Goal: Information Seeking & Learning: Learn about a topic

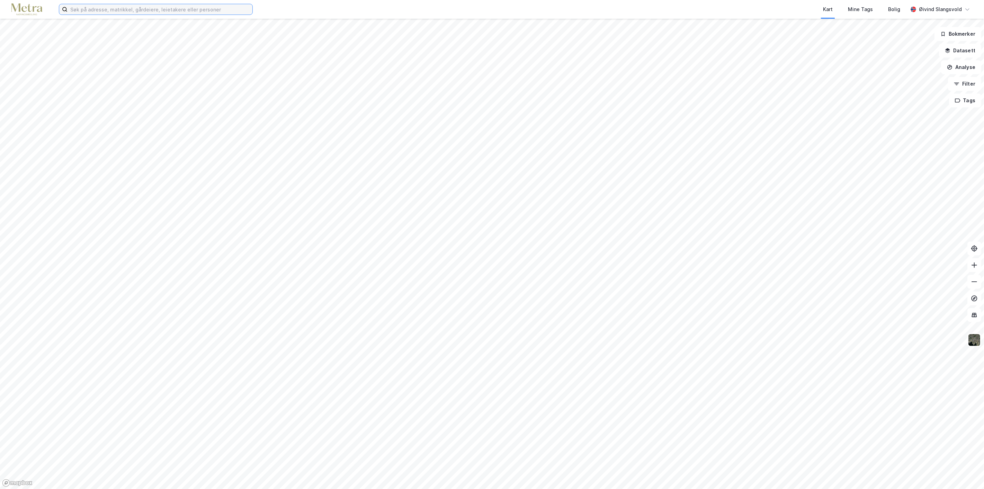
click at [178, 6] on input at bounding box center [160, 9] width 185 height 10
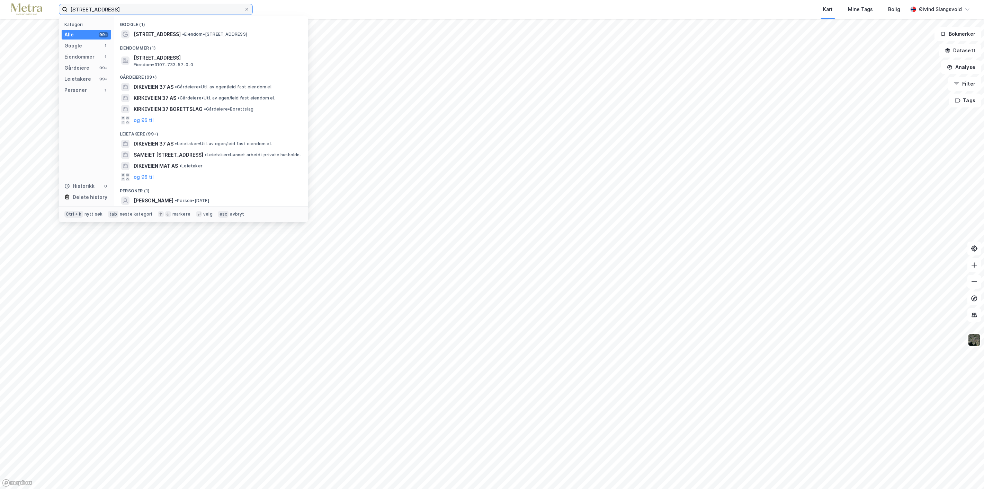
type input "[STREET_ADDRESS]"
click at [152, 34] on span "[STREET_ADDRESS]" at bounding box center [157, 34] width 47 height 8
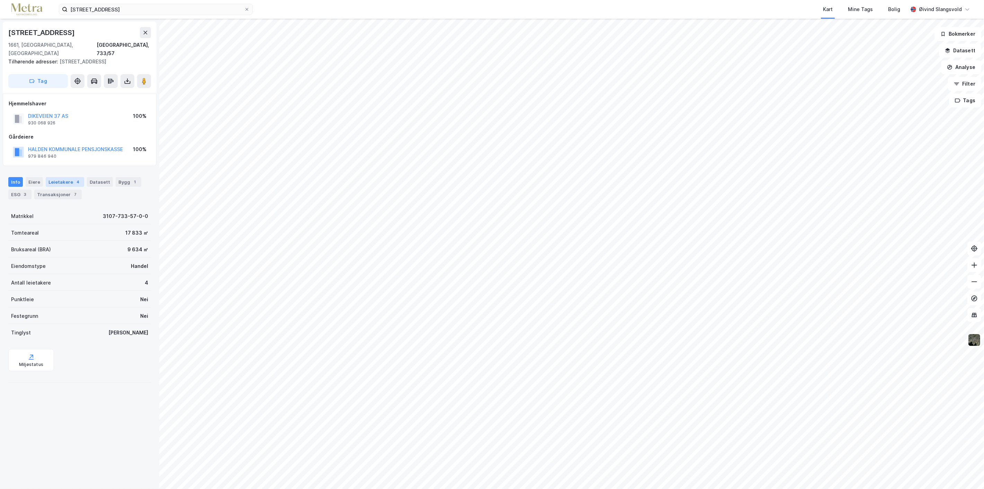
click at [63, 177] on div "Leietakere 4" at bounding box center [65, 182] width 38 height 10
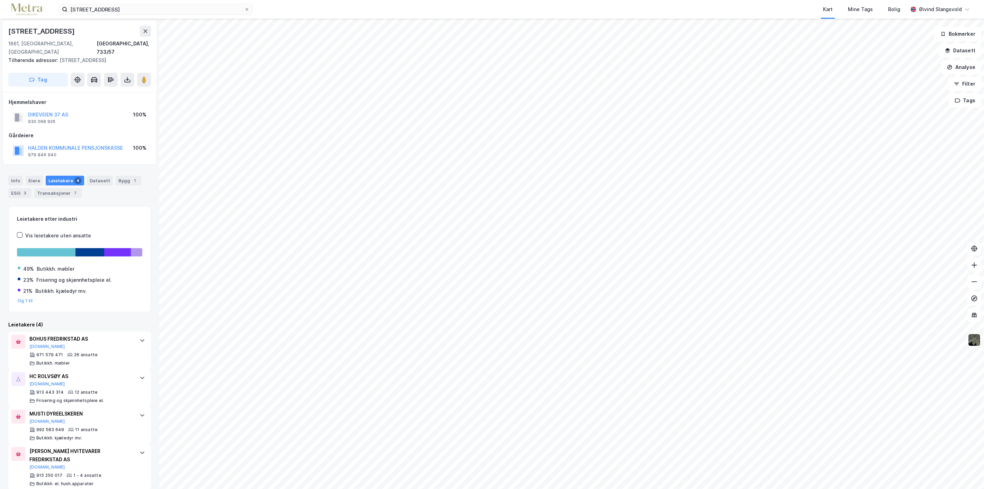
scroll to position [2, 0]
